Goal: Task Accomplishment & Management: Manage account settings

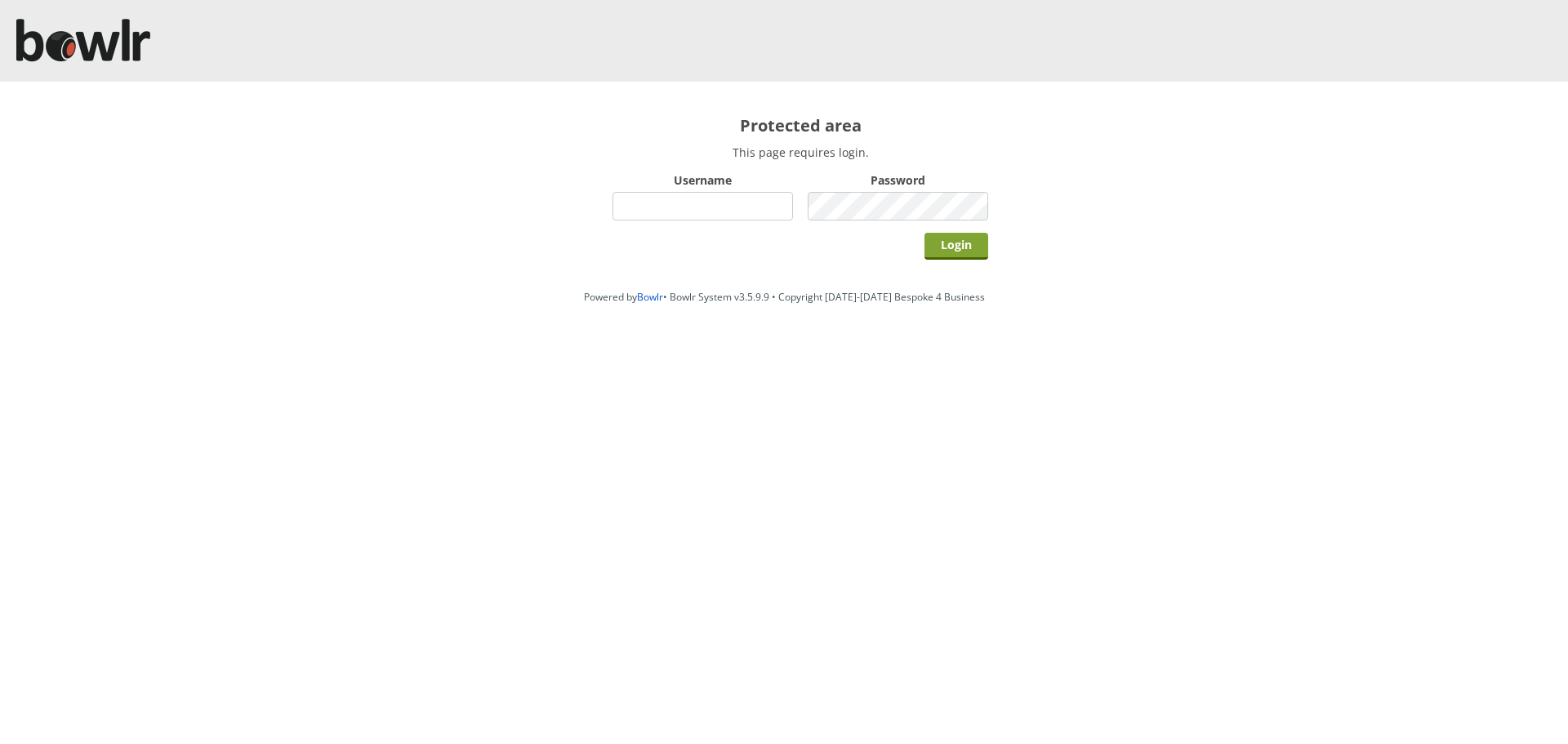
type input "hornseaindoorbowlsclub"
click at [934, 236] on input "Login" at bounding box center [956, 246] width 64 height 27
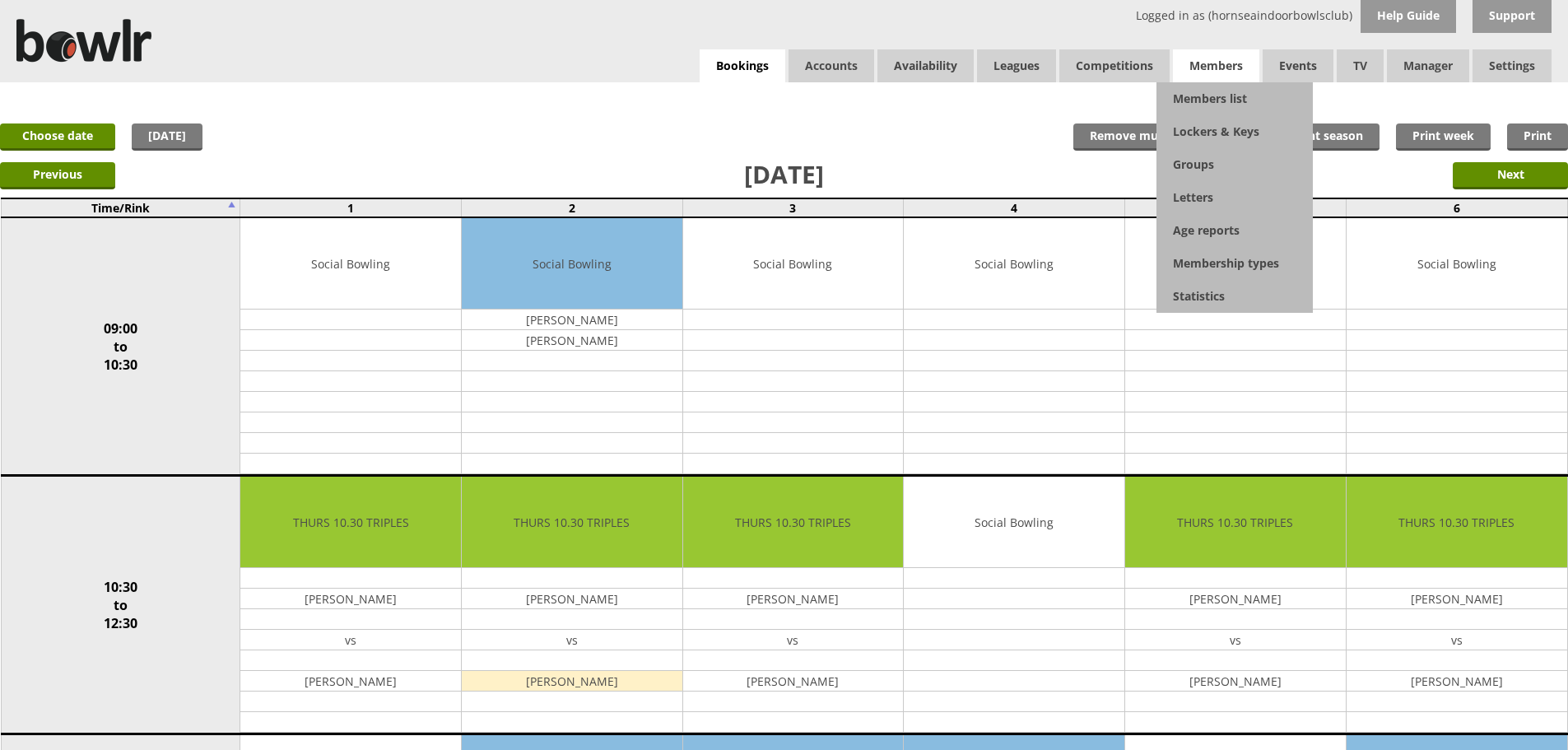
click at [1219, 63] on span "Members" at bounding box center [1216, 65] width 87 height 33
click at [1219, 97] on link "Members list" at bounding box center [1234, 99] width 157 height 33
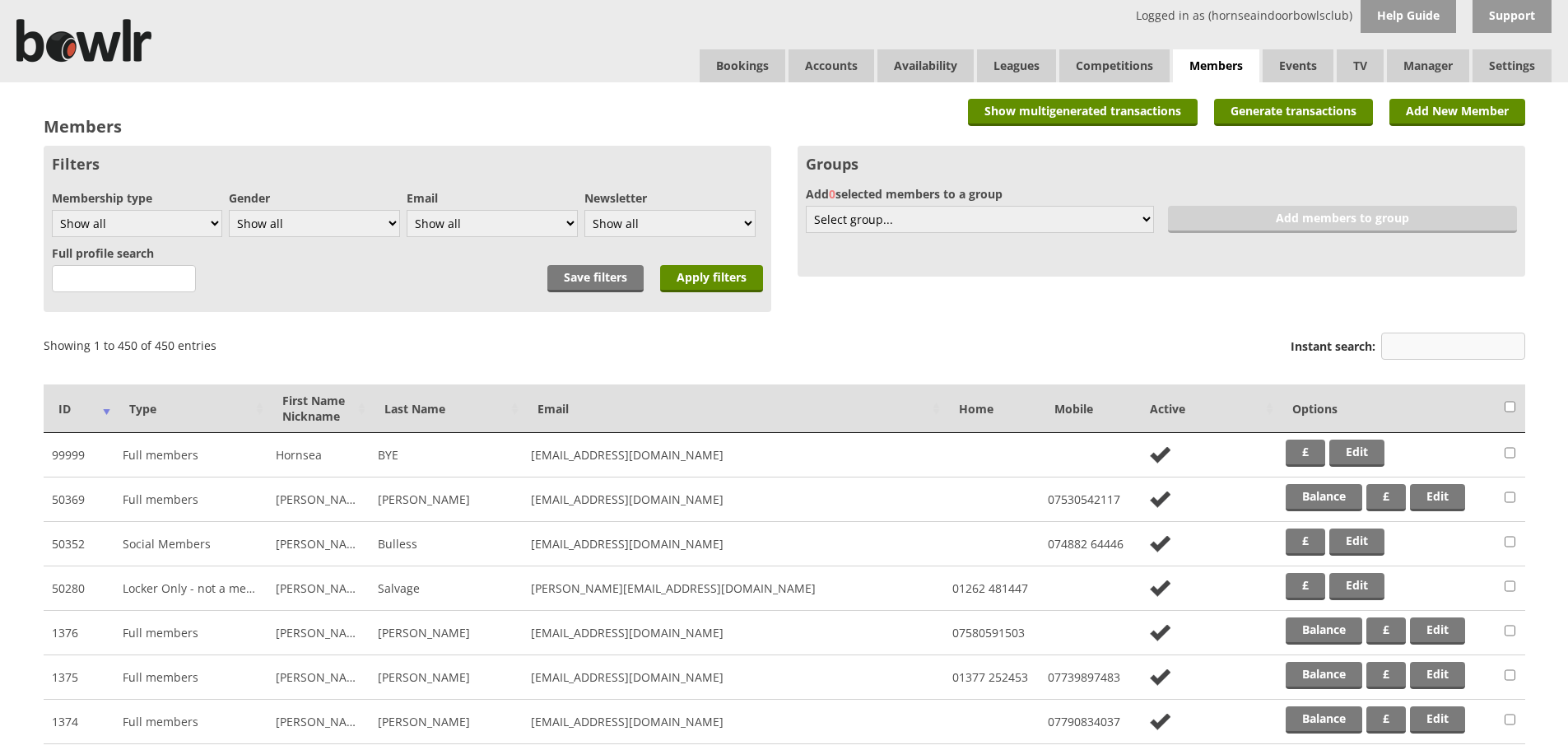
drag, startPoint x: 1431, startPoint y: 358, endPoint x: 1456, endPoint y: 358, distance: 25.0
click at [1431, 359] on input "Instant search:" at bounding box center [1453, 346] width 144 height 27
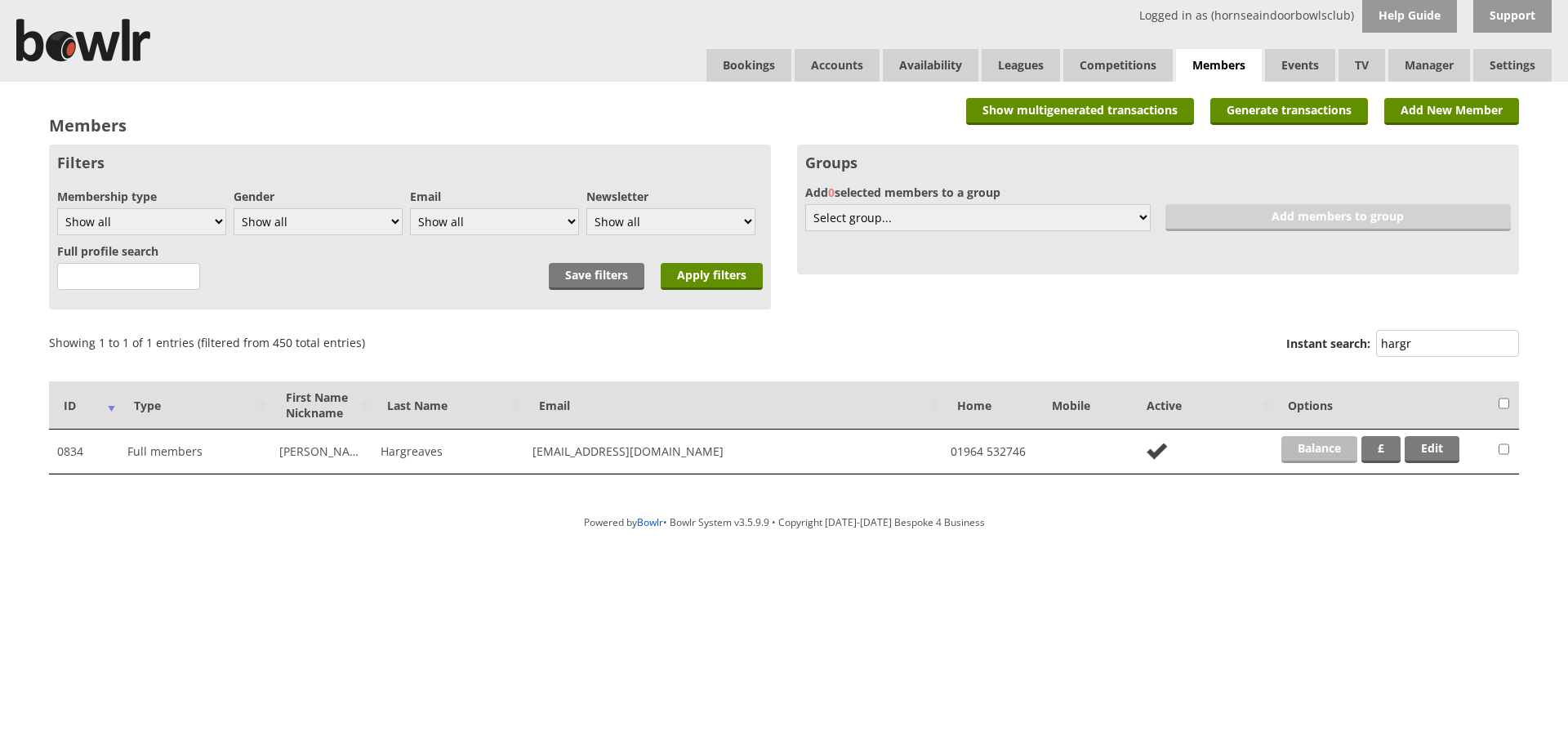
type input "hargr"
click at [1299, 446] on link "Balance" at bounding box center [1320, 449] width 76 height 27
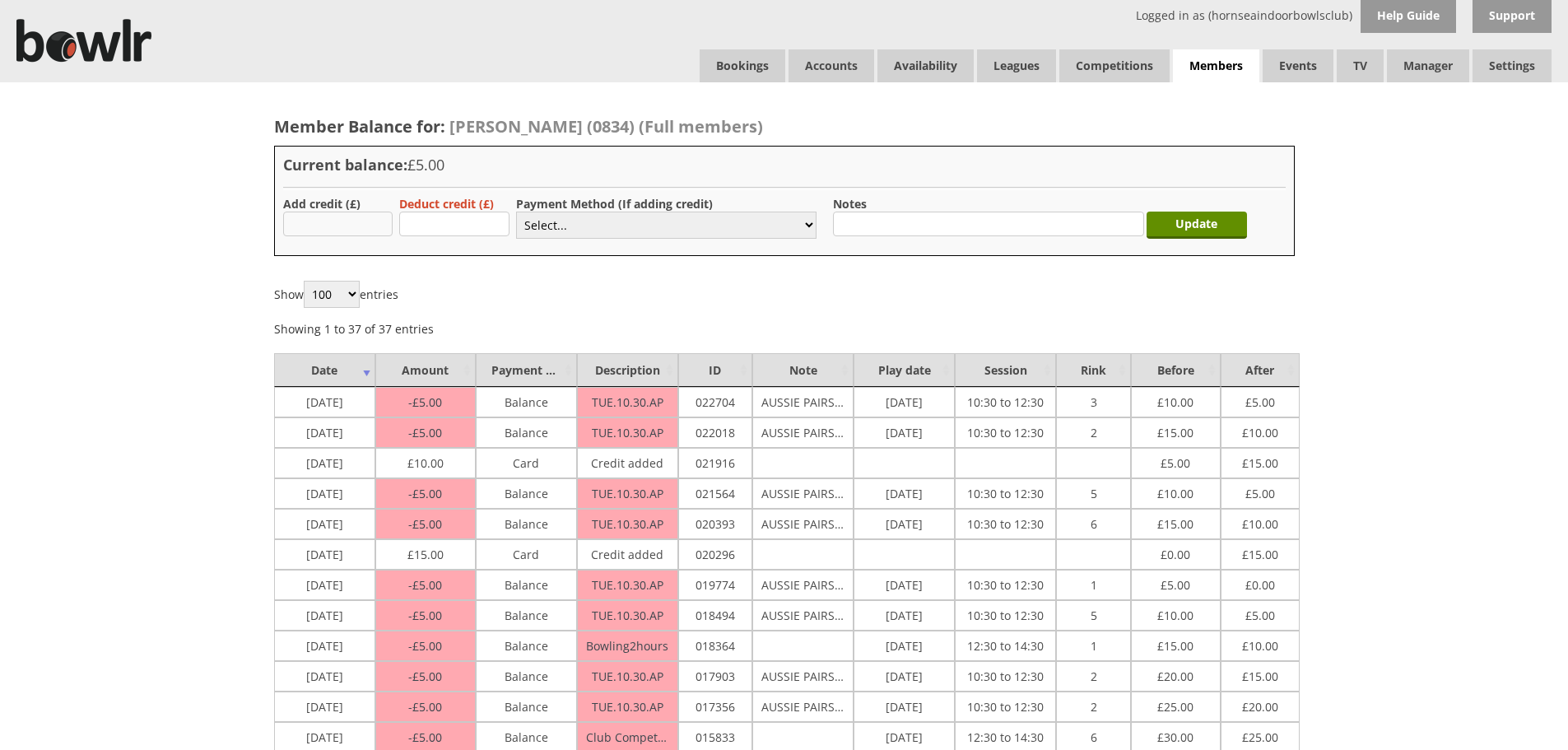
click at [337, 224] on input "text" at bounding box center [337, 224] width 111 height 25
type input "20.00"
click at [588, 226] on select "Select... Cash Card Cheque Bank Transfer Other Member Card Gift Voucher Balance" at bounding box center [666, 225] width 300 height 27
select select "2"
click at [516, 212] on select "Select... Cash Card Cheque Bank Transfer Other Member Card Gift Voucher Balance" at bounding box center [666, 225] width 300 height 27
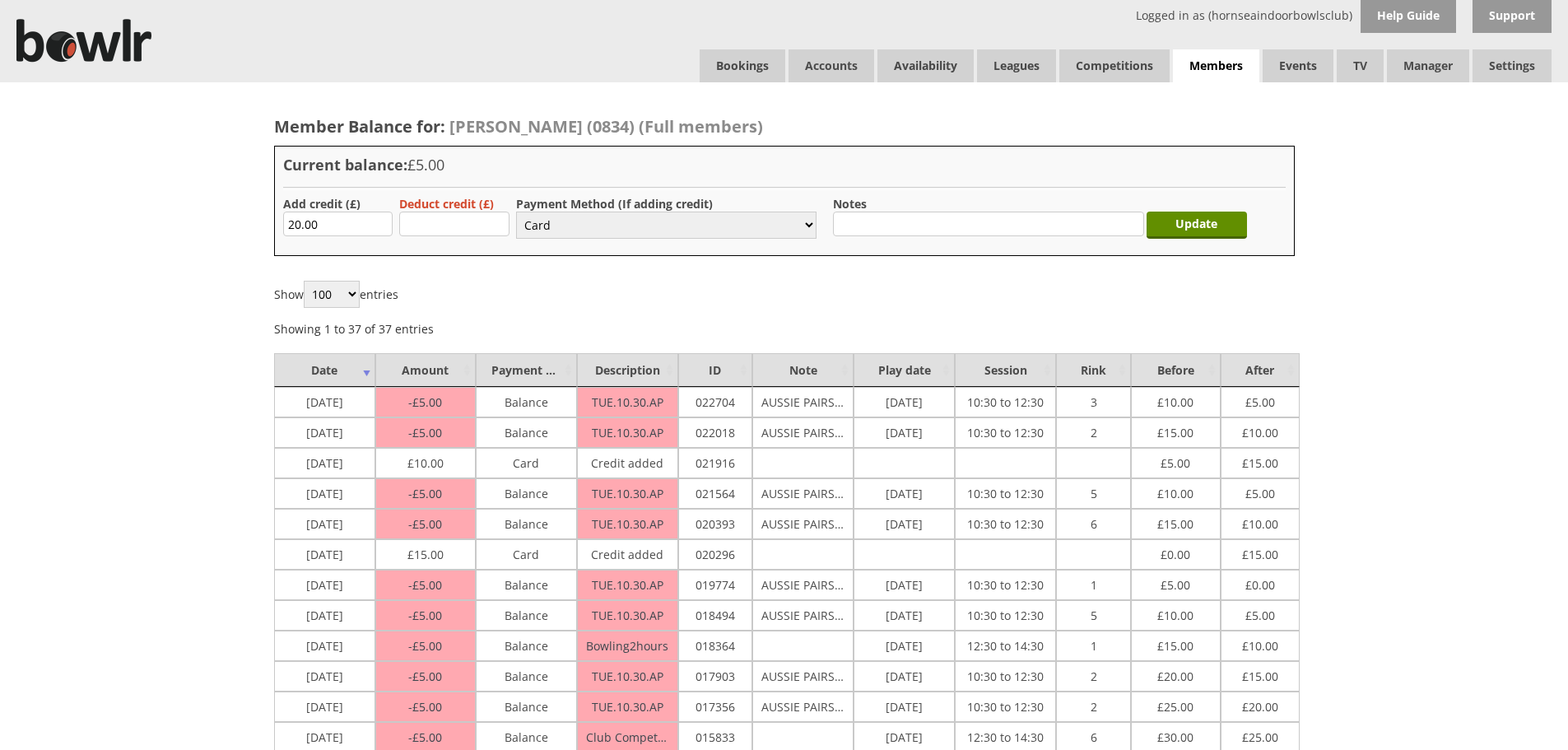
click at [1207, 232] on input "Update" at bounding box center [1196, 225] width 100 height 27
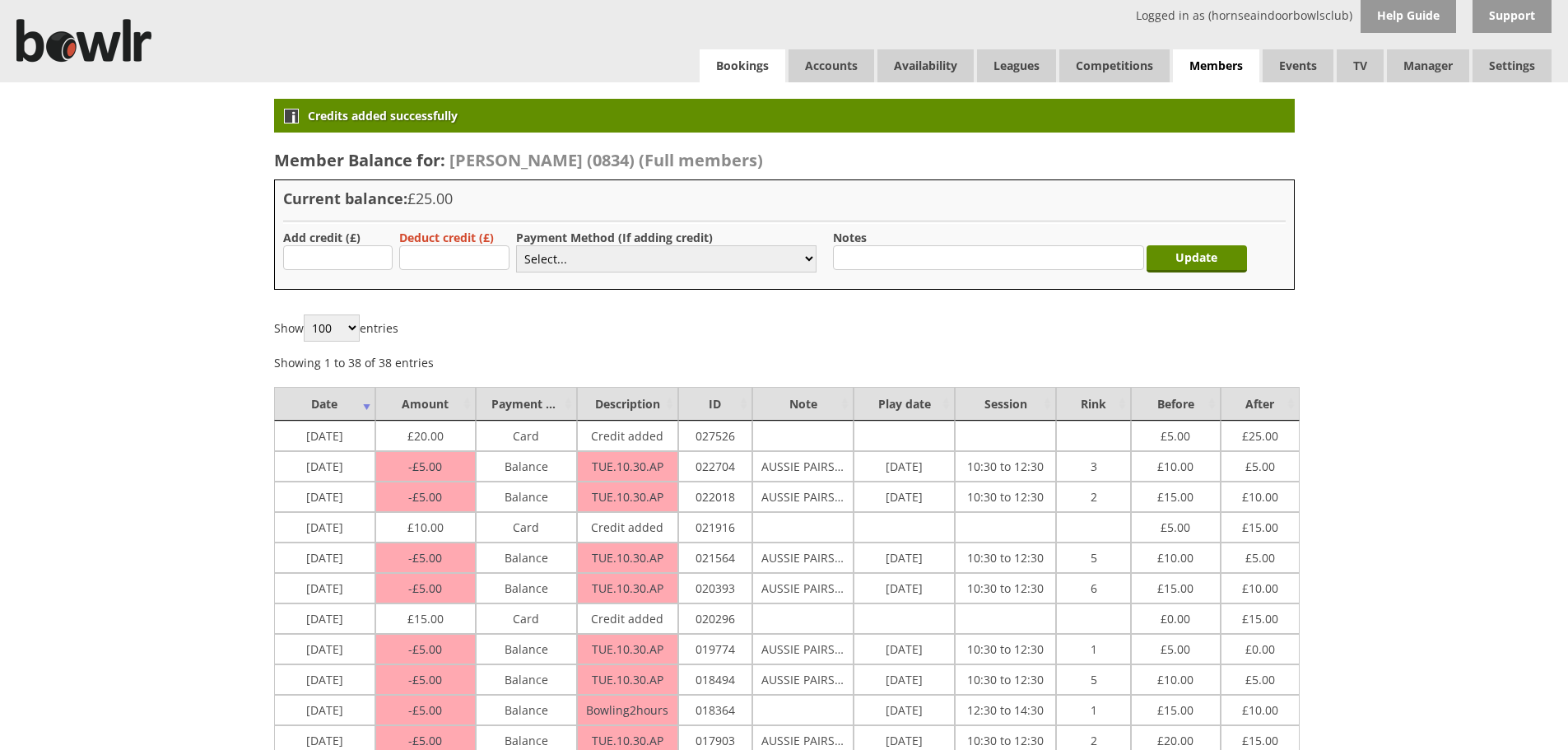
click at [729, 65] on link "Bookings" at bounding box center [742, 65] width 86 height 33
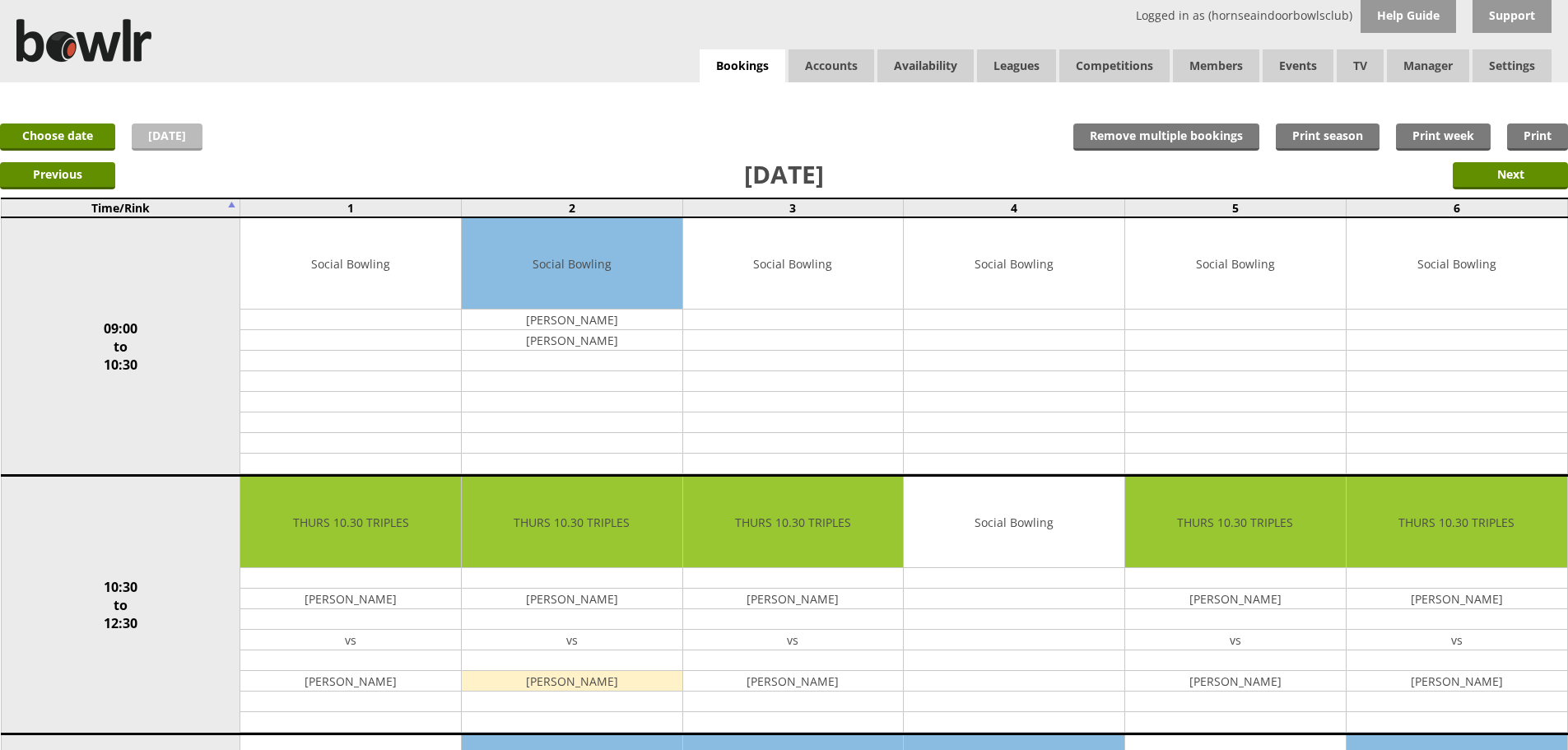
click at [184, 138] on link "[DATE]" at bounding box center [167, 137] width 71 height 27
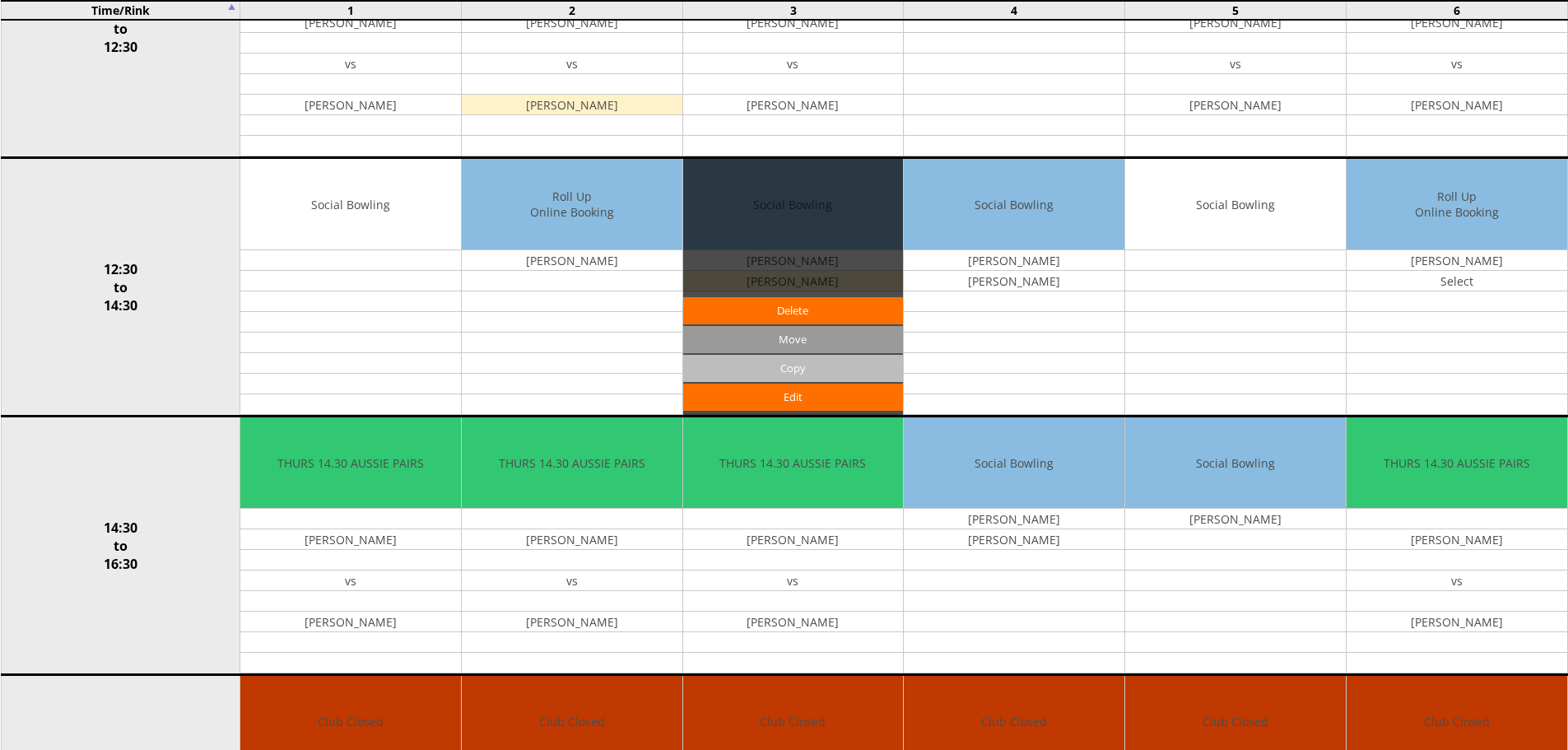
scroll to position [1235, 0]
